Goal: Task Accomplishment & Management: Manage account settings

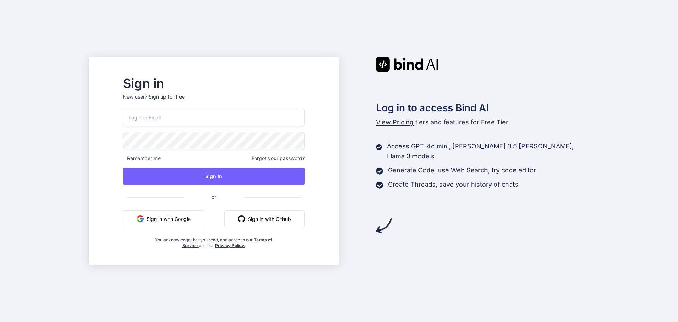
click at [200, 221] on button "Sign in with Google" at bounding box center [164, 218] width 82 height 17
click at [178, 217] on button "Sign in with Google" at bounding box center [164, 218] width 82 height 17
